Goal: Transaction & Acquisition: Purchase product/service

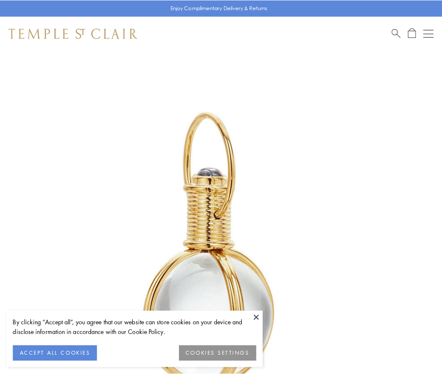
scroll to position [220, 0]
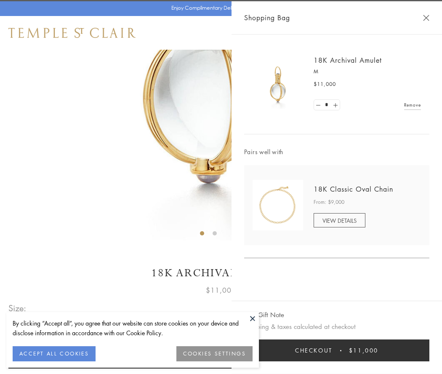
click at [337, 350] on button "Checkout $11,000" at bounding box center [336, 350] width 185 height 22
